Goal: Task Accomplishment & Management: Manage account settings

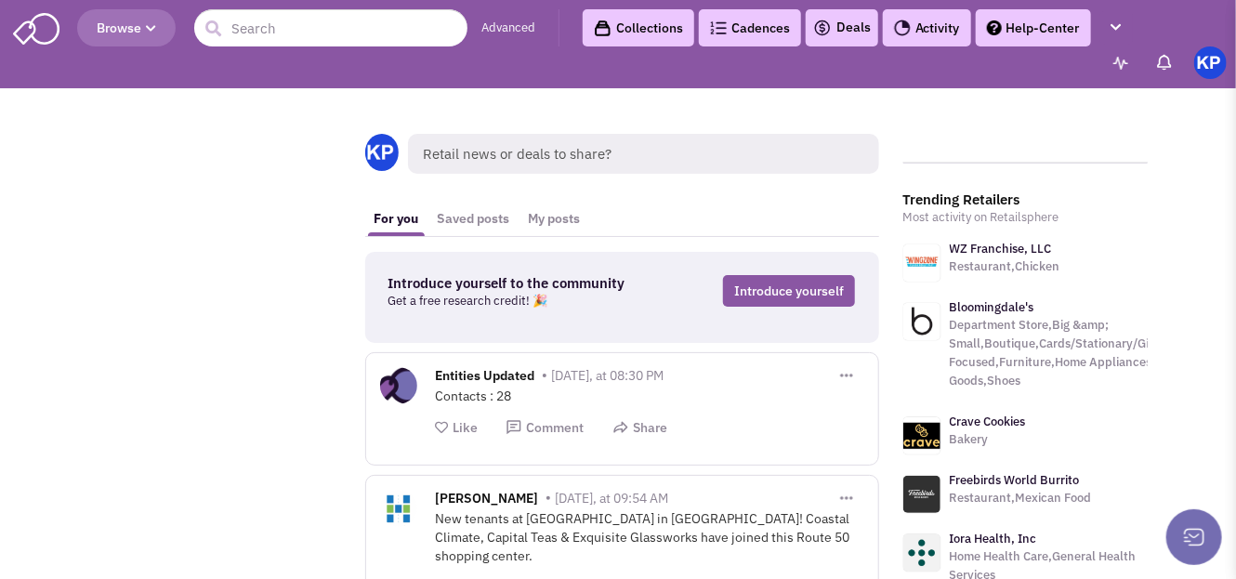
click at [846, 26] on link "Deals" at bounding box center [842, 28] width 58 height 22
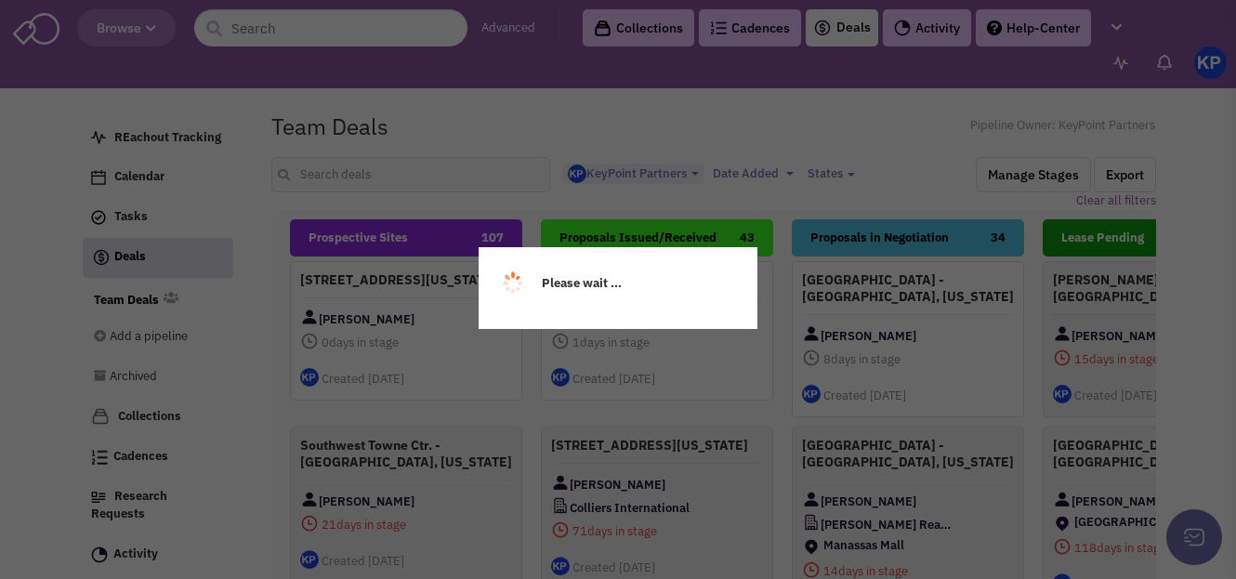
select select "1900"
select select
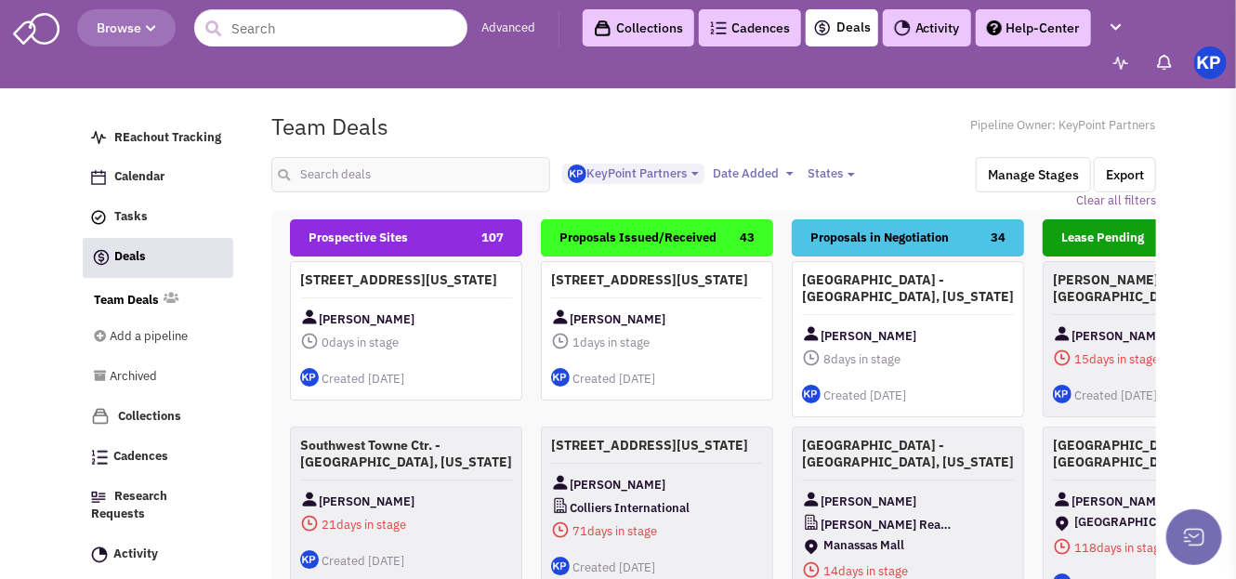
scroll to position [16, 0]
click at [423, 173] on input "text" at bounding box center [410, 174] width 279 height 35
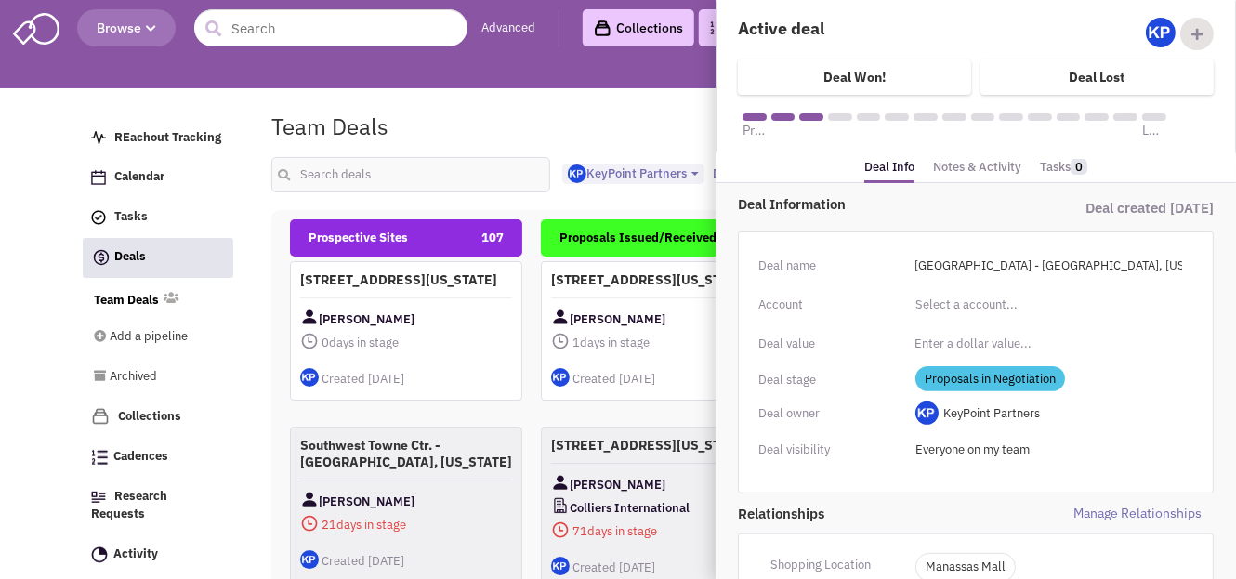
click at [981, 164] on link "Notes & Activity" at bounding box center [977, 167] width 88 height 27
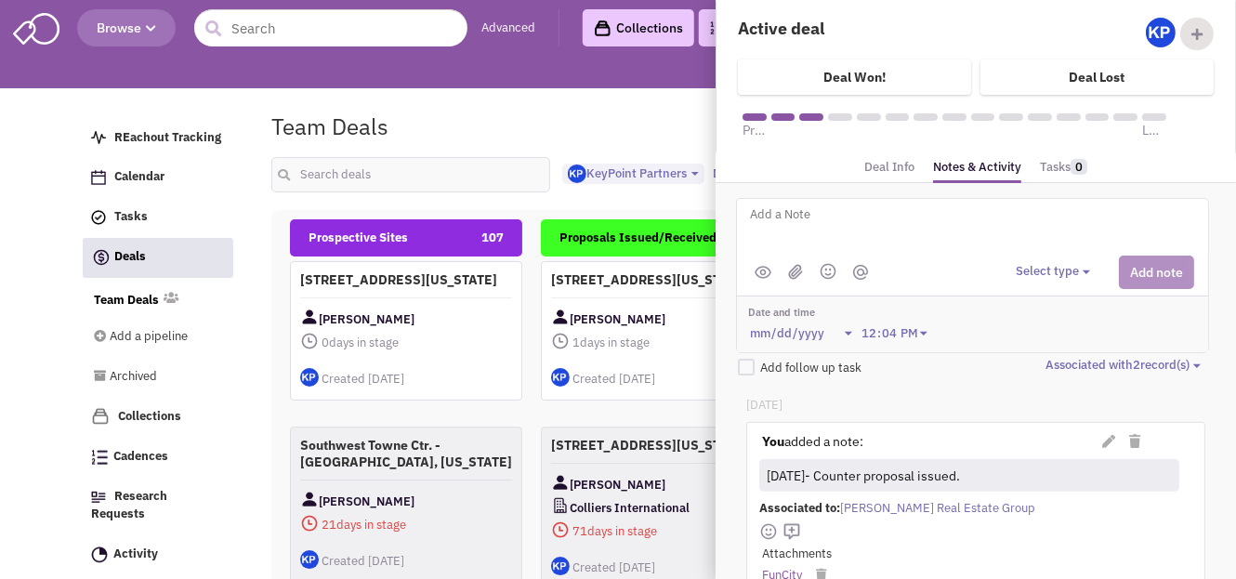
click at [824, 226] on textarea at bounding box center [978, 229] width 460 height 51
type textarea "[DATE]- Proposal received; under review. Comparison to follow shortly."
click at [1038, 265] on button "Select type" at bounding box center [1056, 272] width 80 height 18
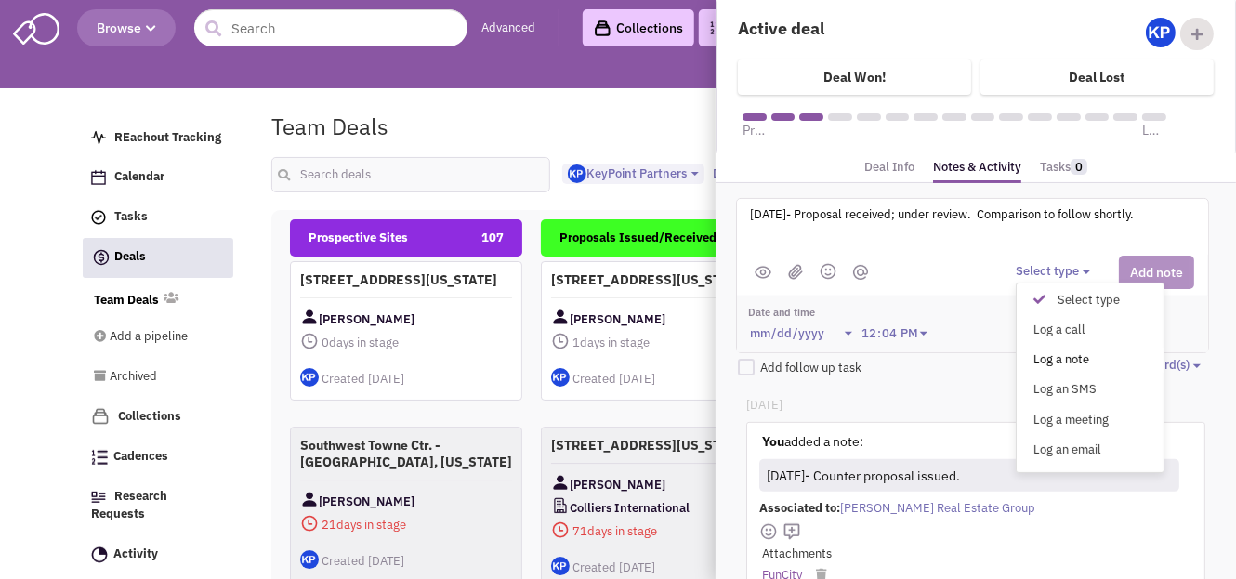
click at [1041, 355] on div "Log a note" at bounding box center [1044, 360] width 46 height 18
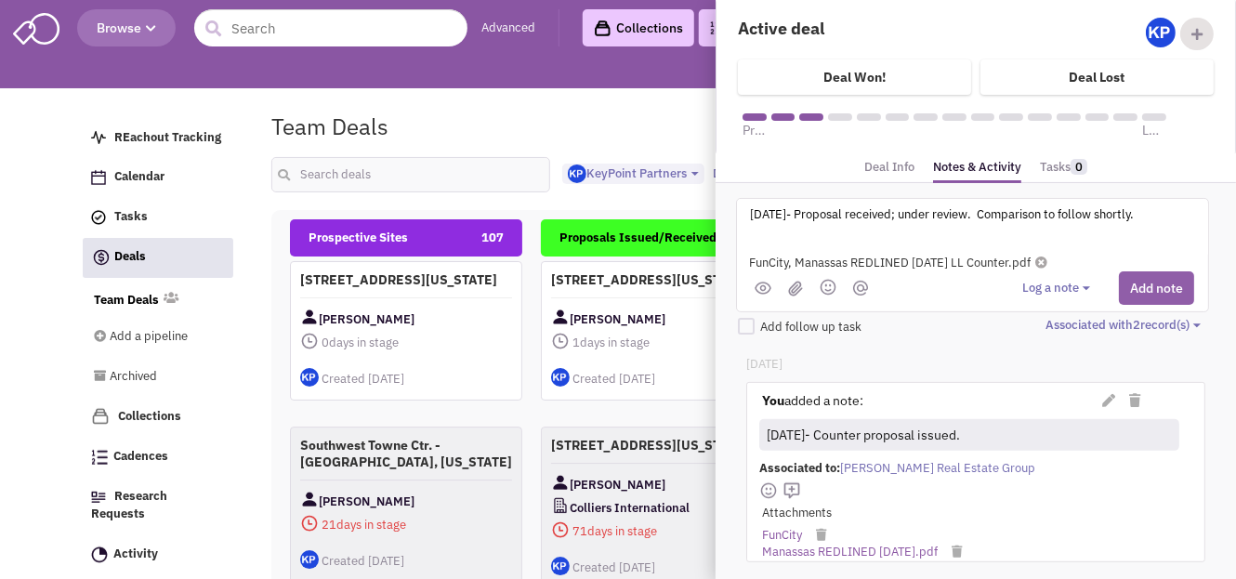
click at [1133, 285] on button "Add note" at bounding box center [1156, 287] width 75 height 33
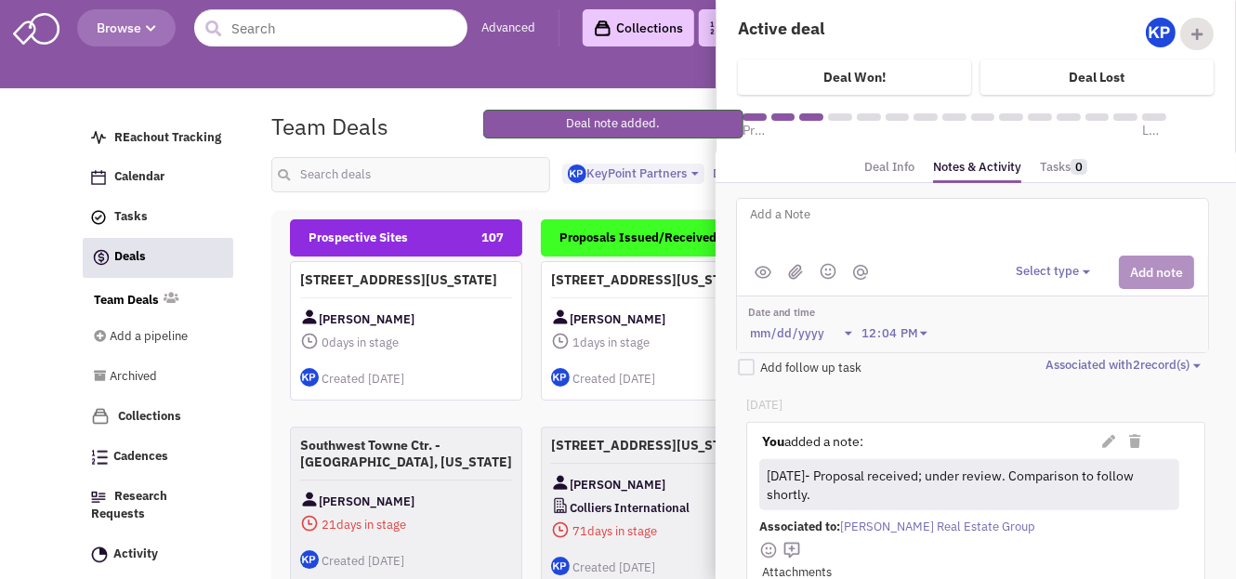
click at [971, 227] on textarea at bounding box center [978, 229] width 460 height 51
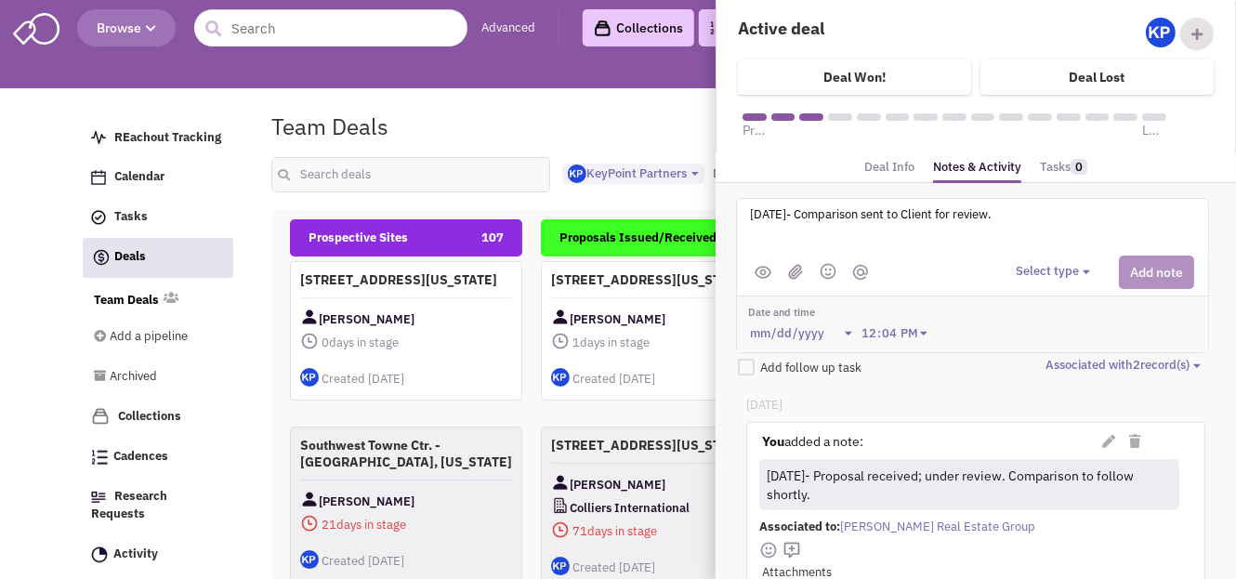
type textarea "[DATE]- Comparison sent to Client for review."
click at [1051, 263] on button "Select type" at bounding box center [1056, 272] width 80 height 18
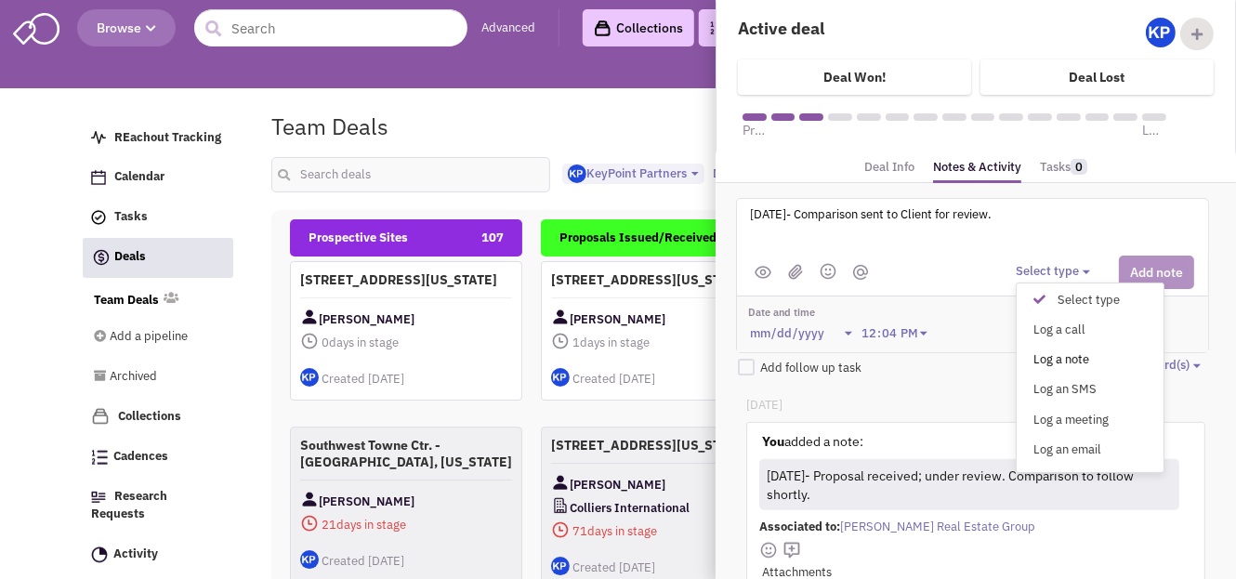
click at [1062, 353] on div "Log a note" at bounding box center [1044, 360] width 46 height 18
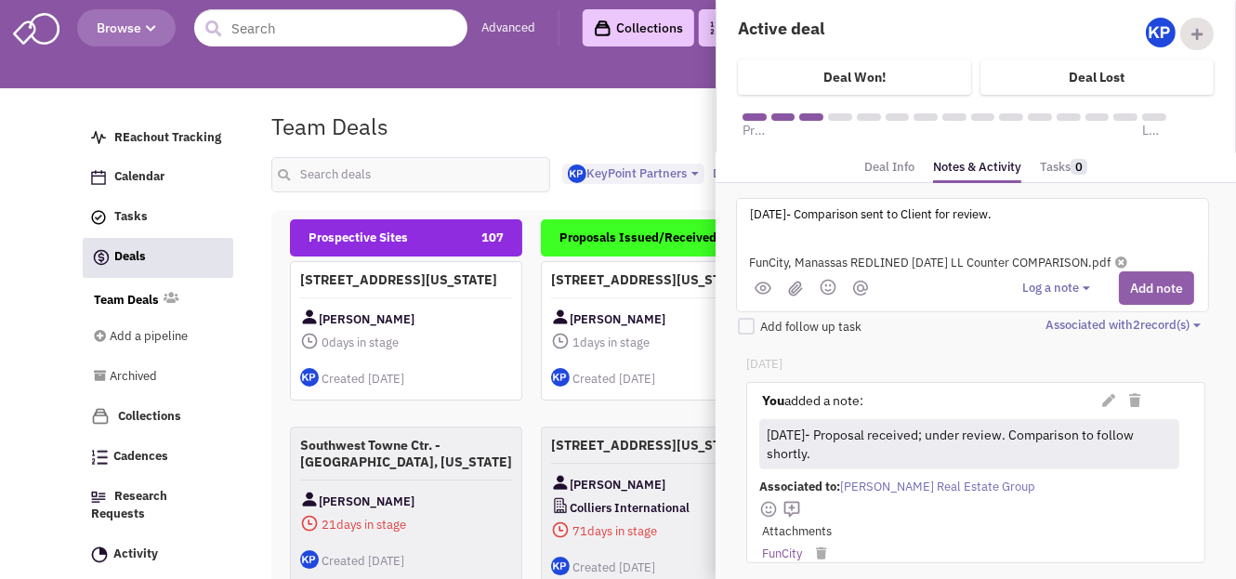
click at [1146, 276] on button "Add note" at bounding box center [1156, 287] width 75 height 33
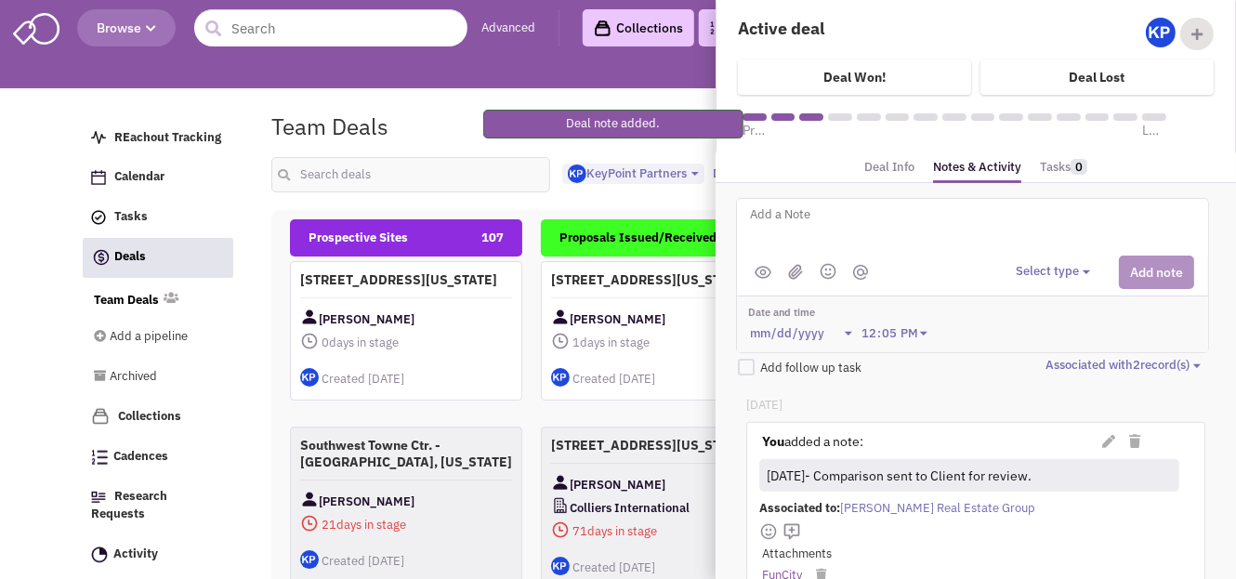
click at [420, 115] on div "Team Deals Pipeline Owner: KeyPoint Partners" at bounding box center [713, 126] width 909 height 43
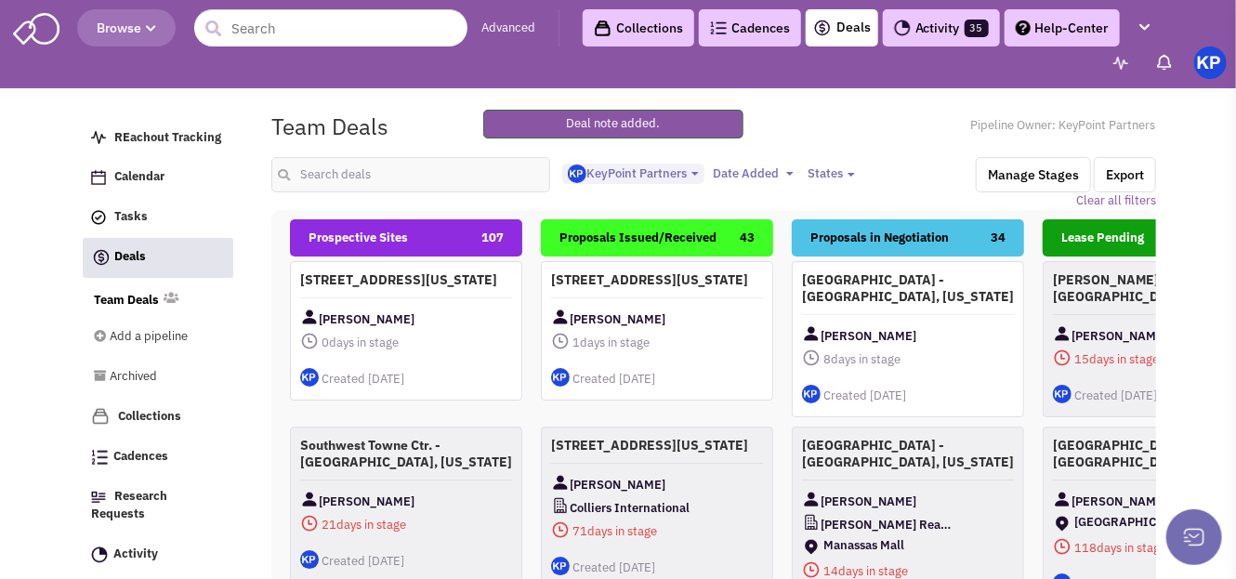
click at [1214, 60] on img at bounding box center [1210, 62] width 33 height 33
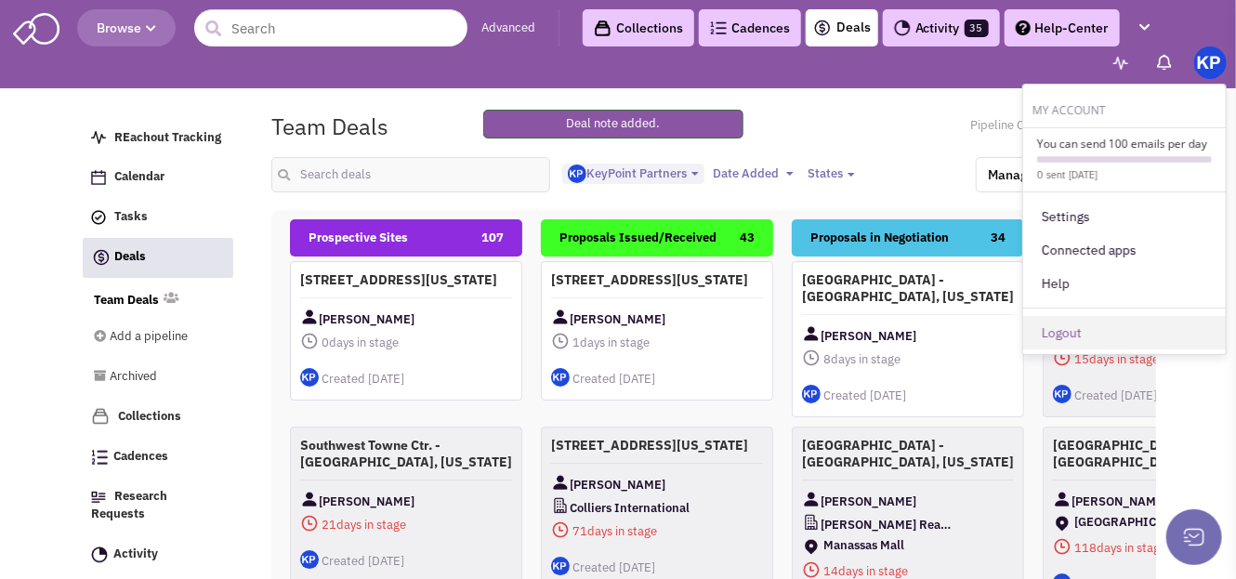
click at [1084, 335] on link "Logout" at bounding box center [1124, 332] width 203 height 33
